Goal: Task Accomplishment & Management: Manage account settings

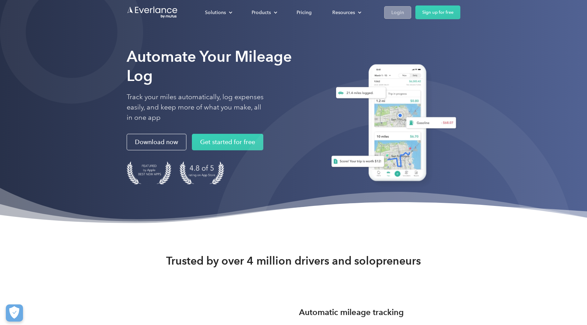
click at [404, 13] on div "Login" at bounding box center [397, 12] width 13 height 9
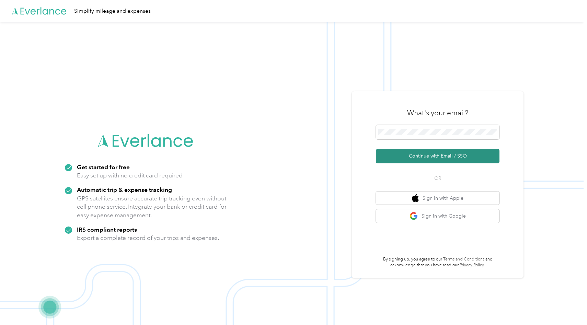
click at [429, 155] on button "Continue with Email / SSO" at bounding box center [438, 156] width 124 height 14
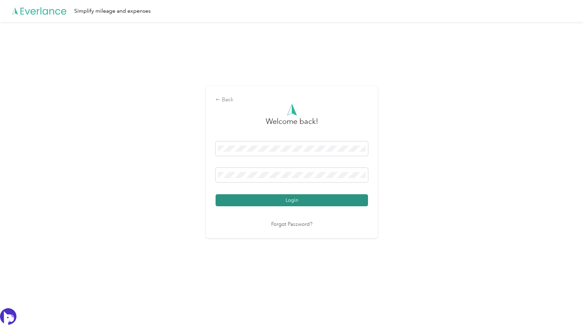
click at [280, 202] on button "Login" at bounding box center [292, 200] width 152 height 12
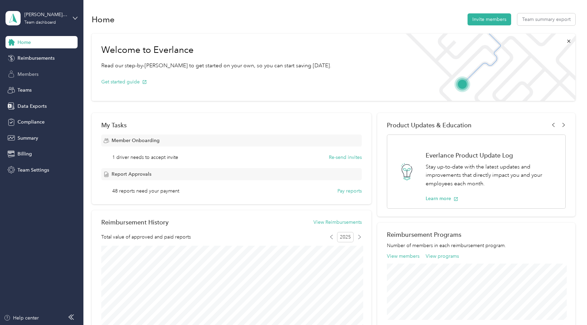
click at [33, 75] on span "Members" at bounding box center [28, 74] width 21 height 7
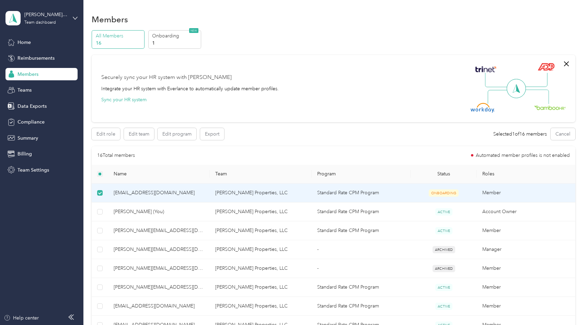
click at [155, 193] on span "jada@lunaproperties.biz" at bounding box center [159, 193] width 91 height 8
click at [283, 147] on div "16 Total members Automated member profiles is not enabled" at bounding box center [333, 155] width 483 height 19
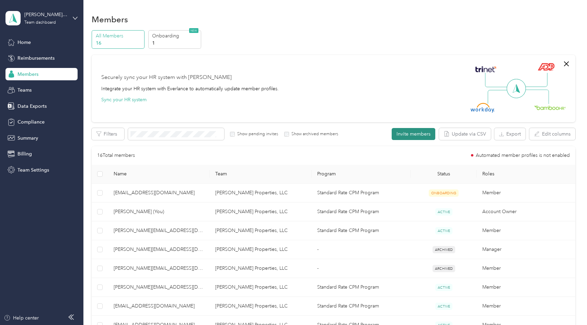
click at [419, 131] on button "Invite members" at bounding box center [414, 134] width 44 height 12
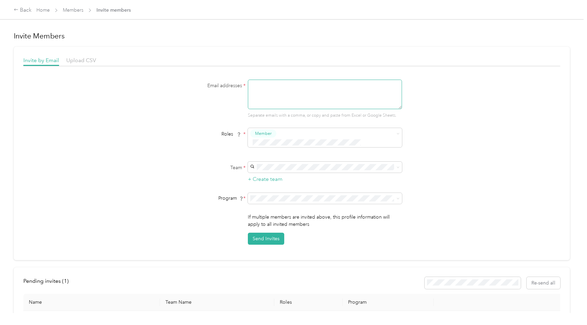
click at [268, 89] on textarea at bounding box center [325, 95] width 154 height 30
type textarea "angela@lunaproperties.biz"
type button "2367932af82246a98c1b1502f22b7d52"
click at [266, 143] on span "Member" at bounding box center [267, 146] width 16 height 6
click at [272, 168] on span "Luna Properties, LLC (Main organization)" at bounding box center [311, 171] width 115 height 6
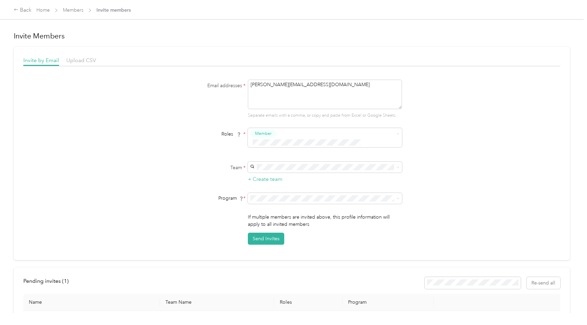
scroll to position [19, 0]
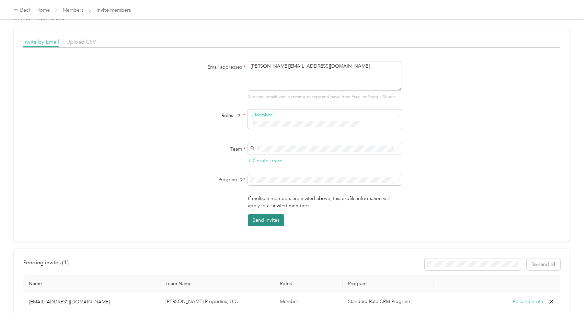
click at [264, 214] on button "Send Invites" at bounding box center [266, 220] width 36 height 12
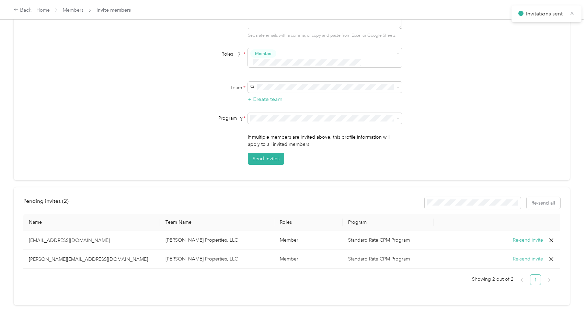
scroll to position [80, 0]
click at [552, 237] on icon at bounding box center [551, 240] width 7 height 7
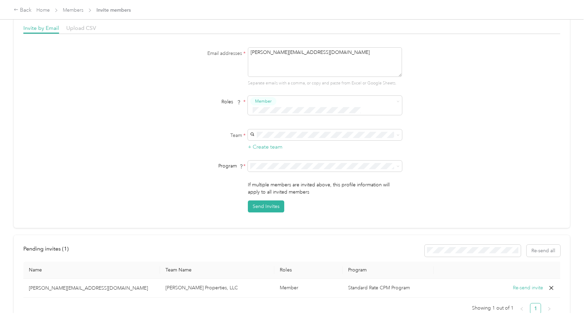
scroll to position [0, 0]
